Goal: Task Accomplishment & Management: Complete application form

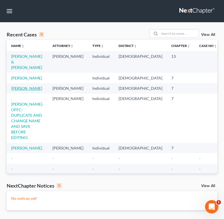
click at [26, 86] on link "[PERSON_NAME]" at bounding box center [26, 88] width 31 height 5
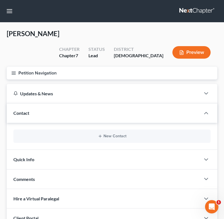
click at [39, 67] on button "Petition Navigation" at bounding box center [112, 73] width 210 height 13
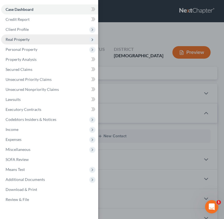
click at [31, 40] on span "Real Property" at bounding box center [49, 40] width 97 height 10
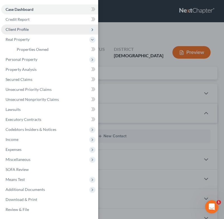
click at [26, 28] on span "Client Profile" at bounding box center [17, 29] width 23 height 5
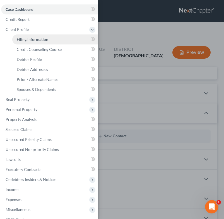
click at [28, 37] on span "Filing Information" at bounding box center [32, 39] width 31 height 5
select select "1"
select select "0"
select select "11"
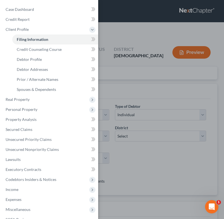
click at [146, 79] on div "Case Dashboard Payments Invoices Payments Payments Credit Report Client Profile" at bounding box center [112, 109] width 224 height 219
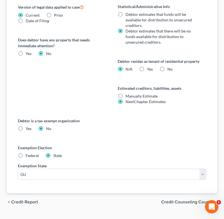
scroll to position [286, 0]
click at [171, 200] on span "Credit Counseling Course" at bounding box center [186, 202] width 51 height 4
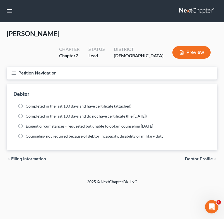
click at [194, 157] on span "Debtor Profile" at bounding box center [199, 159] width 28 height 4
select select "0"
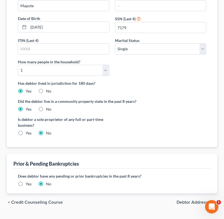
scroll to position [130, 0]
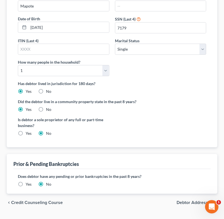
click at [182, 201] on span "Debtor Addresses" at bounding box center [194, 203] width 36 height 4
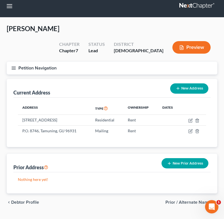
scroll to position [5, 0]
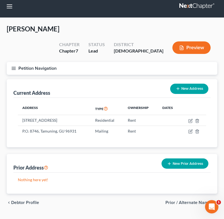
click at [174, 201] on span "Prior / Alternate Names" at bounding box center [188, 203] width 47 height 4
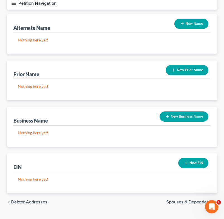
scroll to position [70, 0]
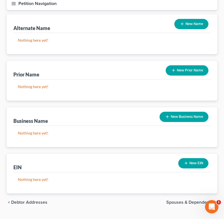
click at [172, 200] on span "Spouses & Dependents" at bounding box center [189, 202] width 46 height 4
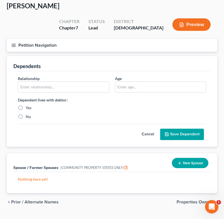
scroll to position [28, 0]
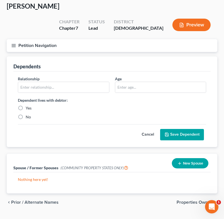
click at [188, 200] on span "Properties Owned" at bounding box center [194, 202] width 36 height 4
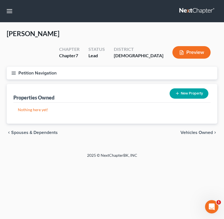
click at [192, 131] on span "Vehicles Owned" at bounding box center [196, 133] width 32 height 4
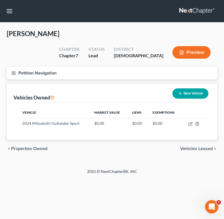
click at [188, 147] on span "Vehicles Leased" at bounding box center [196, 149] width 33 height 4
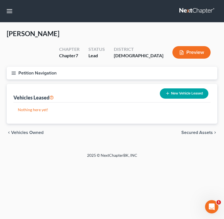
click at [192, 131] on span "Secured Assets" at bounding box center [196, 133] width 31 height 4
click at [194, 131] on span "Personal Items" at bounding box center [198, 133] width 30 height 4
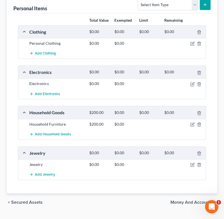
scroll to position [89, 0]
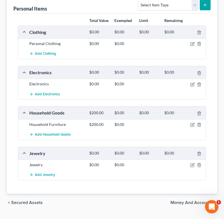
click at [182, 201] on span "Money and Accounts" at bounding box center [191, 203] width 42 height 4
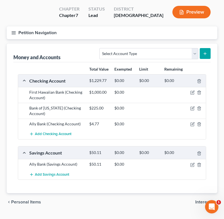
scroll to position [40, 0]
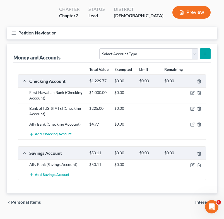
click at [33, 200] on span "Personal Items" at bounding box center [26, 202] width 30 height 4
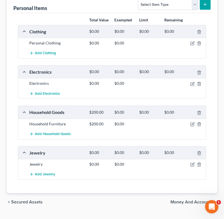
scroll to position [89, 0]
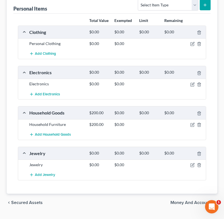
click at [32, 201] on span "Secured Assets" at bounding box center [26, 203] width 31 height 4
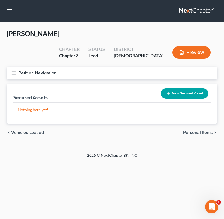
click at [28, 131] on span "Vehicles Leased" at bounding box center [27, 133] width 33 height 4
click at [28, 131] on span "Vehicles Owned" at bounding box center [27, 133] width 32 height 4
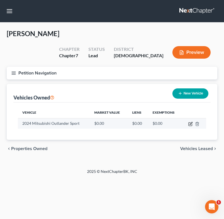
click at [190, 122] on icon "button" at bounding box center [190, 123] width 3 height 3
select select "0"
select select "2"
select select "1"
select select "3"
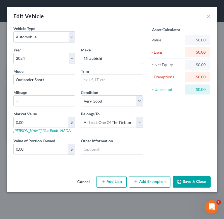
click at [191, 184] on button "Save & Close" at bounding box center [191, 182] width 38 height 12
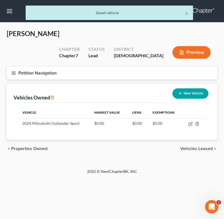
click at [193, 147] on span "Vehicles Leased" at bounding box center [196, 149] width 33 height 4
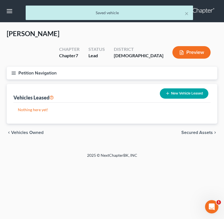
click at [190, 131] on span "Secured Assets" at bounding box center [196, 133] width 31 height 4
click at [190, 131] on span "Personal Items" at bounding box center [198, 133] width 30 height 4
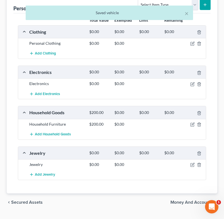
scroll to position [89, 0]
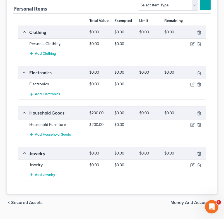
click at [188, 201] on span "Money and Accounts" at bounding box center [191, 203] width 42 height 4
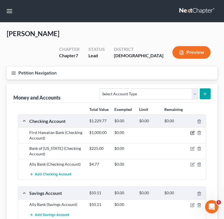
click at [193, 131] on icon "button" at bounding box center [192, 133] width 4 height 4
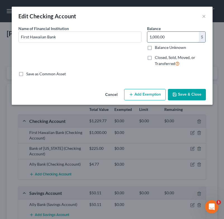
click at [173, 37] on input "1,000.00" at bounding box center [172, 37] width 51 height 11
type input "1,172.43"
click at [185, 93] on button "Save & Close" at bounding box center [187, 95] width 38 height 12
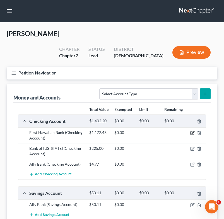
click at [194, 131] on icon "button" at bounding box center [192, 132] width 3 height 3
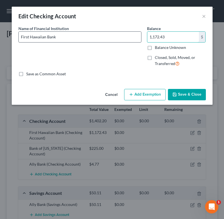
drag, startPoint x: 175, startPoint y: 40, endPoint x: 107, endPoint y: 38, distance: 67.1
click at [109, 38] on div "Name of Financial Institution * First Hawaiian Bank Balance 1,172.43 $ Balance …" at bounding box center [112, 49] width 193 height 46
drag, startPoint x: 166, startPoint y: 37, endPoint x: 124, endPoint y: 37, distance: 42.6
click at [124, 37] on div "Name of Financial Institution * First Hawaiian Bank Balance 0.76 $ Balance Unkn…" at bounding box center [112, 49] width 193 height 46
type input "228.27"
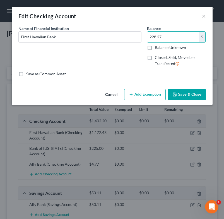
click at [183, 94] on button "Save & Close" at bounding box center [187, 95] width 38 height 12
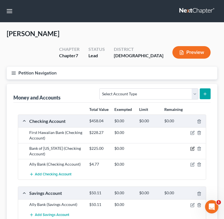
click at [193, 148] on icon "button" at bounding box center [191, 149] width 3 height 3
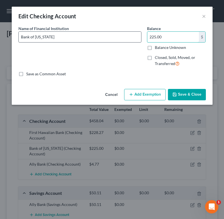
drag, startPoint x: 172, startPoint y: 34, endPoint x: 136, endPoint y: 40, distance: 36.5
click at [136, 40] on div "Name of Financial Institution * Bank of Guam Balance 225.00 $ Balance Unknown B…" at bounding box center [112, 49] width 193 height 46
type input "0.00"
click at [185, 99] on button "Save & Close" at bounding box center [187, 95] width 38 height 12
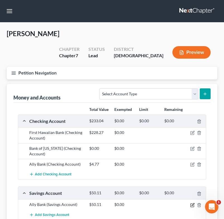
click at [193, 203] on icon "button" at bounding box center [192, 205] width 4 height 4
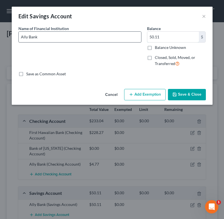
drag, startPoint x: 165, startPoint y: 39, endPoint x: 132, endPoint y: 39, distance: 32.6
click at [132, 39] on div "Name of Financial Institution * Ally Bank Balance 50.11 $ Balance Unknown Balan…" at bounding box center [112, 49] width 193 height 46
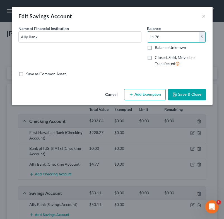
type input "11.78"
click at [188, 92] on button "Save & Close" at bounding box center [187, 95] width 38 height 12
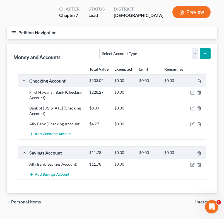
scroll to position [40, 0]
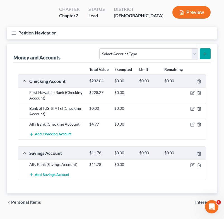
click at [206, 200] on span "Interests" at bounding box center [204, 202] width 18 height 4
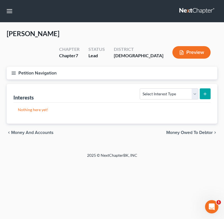
click at [184, 131] on span "Money Owed to Debtor" at bounding box center [189, 133] width 46 height 4
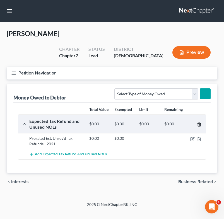
click at [197, 123] on icon "button" at bounding box center [198, 125] width 3 height 4
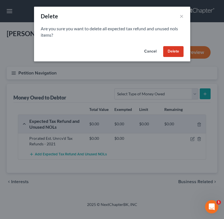
click at [172, 51] on button "Delete" at bounding box center [173, 51] width 20 height 11
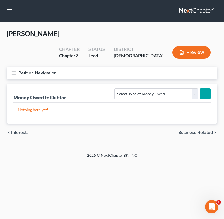
click at [193, 131] on span "Business Related" at bounding box center [195, 133] width 35 height 4
click at [190, 131] on span "Farm / Livestock" at bounding box center [196, 133] width 33 height 4
click at [190, 131] on span "Miscellaneous Property" at bounding box center [188, 133] width 47 height 4
click at [190, 131] on span "Property Analysis" at bounding box center [194, 133] width 35 height 4
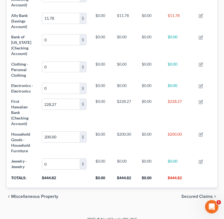
scroll to position [217, 0]
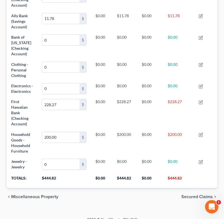
click at [189, 195] on span "Secured Claims" at bounding box center [196, 197] width 31 height 4
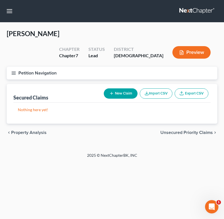
click at [188, 131] on span "Unsecured Priority Claims" at bounding box center [186, 133] width 52 height 4
click at [187, 131] on span "Unsecured Nonpriority Claims" at bounding box center [182, 133] width 60 height 4
click at [201, 131] on span "Lawsuits" at bounding box center [204, 133] width 18 height 4
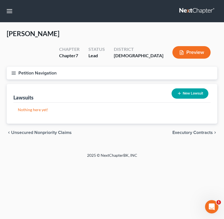
click at [200, 131] on span "Executory Contracts" at bounding box center [192, 133] width 40 height 4
click at [200, 131] on span "Codebtors" at bounding box center [201, 133] width 21 height 4
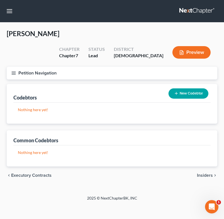
click at [209, 173] on span "Insiders" at bounding box center [205, 175] width 16 height 4
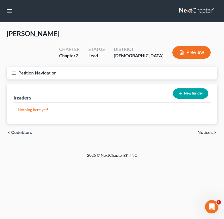
click at [204, 131] on span "Notices" at bounding box center [204, 133] width 15 height 4
click at [200, 131] on span "Employment Income" at bounding box center [192, 133] width 40 height 4
click at [187, 131] on span "Non Employment Income" at bounding box center [188, 133] width 50 height 4
click at [174, 131] on span "Expected Change in Income" at bounding box center [184, 133] width 55 height 4
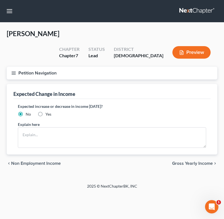
click at [178, 155] on div "chevron_left Non Employment Income Gross Yearly Income chevron_right" at bounding box center [112, 164] width 210 height 18
click at [179, 161] on span "Gross Yearly Income" at bounding box center [192, 163] width 41 height 4
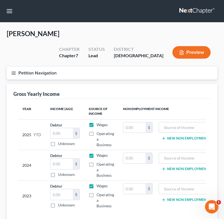
scroll to position [6, 0]
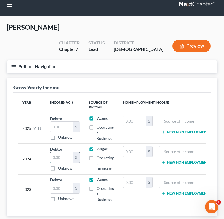
click at [61, 153] on input "text" at bounding box center [61, 158] width 22 height 11
type input "21,783"
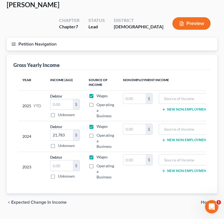
scroll to position [29, 0]
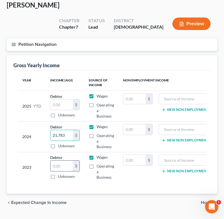
click at [59, 161] on input "text" at bounding box center [61, 166] width 22 height 11
type input "20,677"
click at [64, 100] on input "text" at bounding box center [61, 105] width 22 height 11
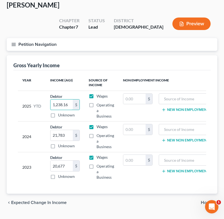
drag, startPoint x: 70, startPoint y: 93, endPoint x: 33, endPoint y: 86, distance: 37.9
click at [33, 91] on tr "2025 YTD Debtor 1,238.16 $ Unknown Balance Undetermined 1,238.16 $ Unknown Wage…" at bounding box center [123, 106] width 210 height 31
type input "1,350.72"
click at [207, 201] on span "Home" at bounding box center [206, 203] width 12 height 4
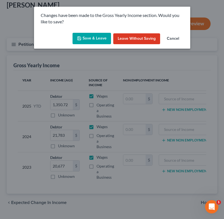
click at [95, 40] on button "Save & Leave" at bounding box center [91, 39] width 38 height 12
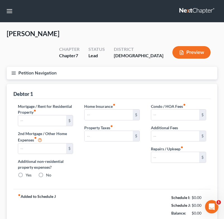
type input "0.00"
radio input "true"
type input "0.00"
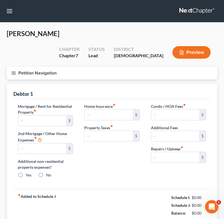
type input "0.00"
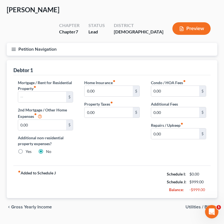
scroll to position [24, 0]
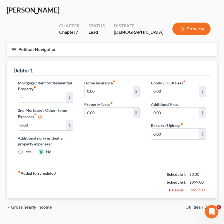
click at [195, 205] on span "Utilities / Bills" at bounding box center [198, 207] width 27 height 4
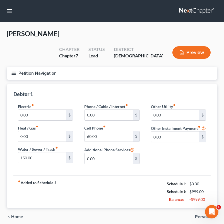
click at [197, 214] on span "Personal" at bounding box center [204, 216] width 18 height 4
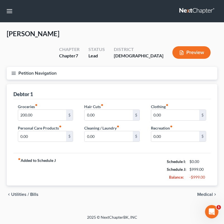
click at [202, 192] on span "Medical" at bounding box center [205, 194] width 16 height 4
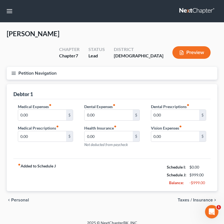
click at [202, 198] on span "Taxes / Insurance" at bounding box center [194, 200] width 35 height 4
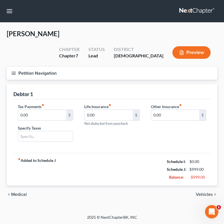
click at [202, 192] on span "Vehicles" at bounding box center [203, 194] width 17 height 4
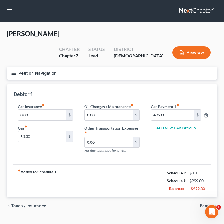
click at [31, 67] on button "Petition Navigation" at bounding box center [112, 73] width 210 height 13
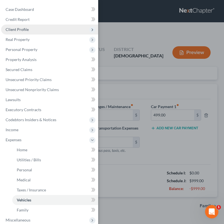
click at [29, 29] on span "Client Profile" at bounding box center [49, 29] width 97 height 10
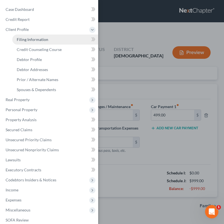
click at [35, 38] on span "Filing Information" at bounding box center [32, 39] width 31 height 5
select select "1"
select select "0"
select select "21"
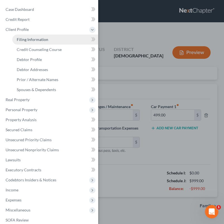
select select "0"
select select "11"
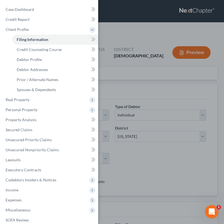
click at [127, 155] on div "Case Dashboard Payments Invoices Payments Payments Credit Report Client Profile" at bounding box center [112, 112] width 224 height 224
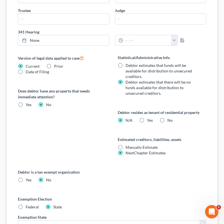
scroll to position [276, 0]
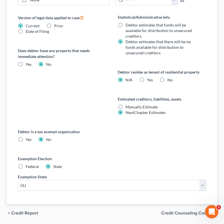
click at [28, 211] on span "Credit Report" at bounding box center [24, 213] width 27 height 4
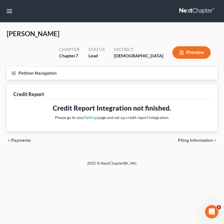
click at [51, 67] on button "Petition Navigation" at bounding box center [112, 73] width 210 height 13
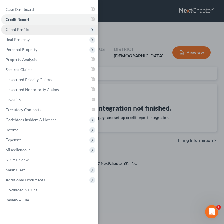
click at [38, 28] on span "Client Profile" at bounding box center [49, 29] width 97 height 10
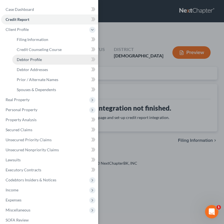
click at [39, 59] on span "Debtor Profile" at bounding box center [29, 59] width 25 height 5
select select "0"
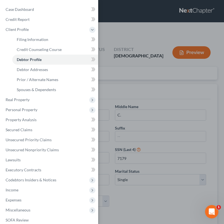
click at [142, 111] on div "Case Dashboard Payments Invoices Payments Payments Credit Report Client Profile" at bounding box center [112, 112] width 224 height 224
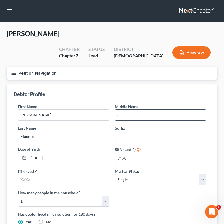
click at [135, 110] on input "C." at bounding box center [160, 115] width 91 height 11
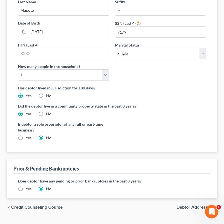
scroll to position [126, 0]
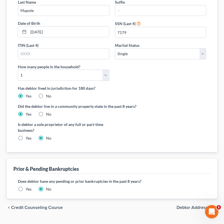
type input "Calata"
click at [180, 205] on span "Debtor Addresses" at bounding box center [194, 207] width 36 height 4
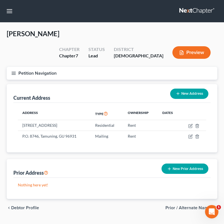
click at [193, 14] on link at bounding box center [197, 11] width 36 height 10
